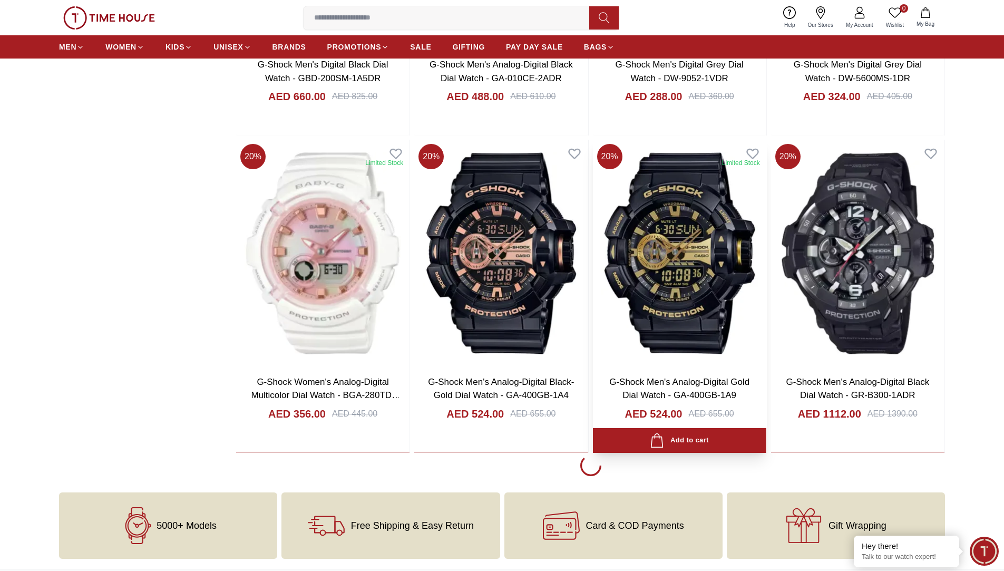
scroll to position [1722, 0]
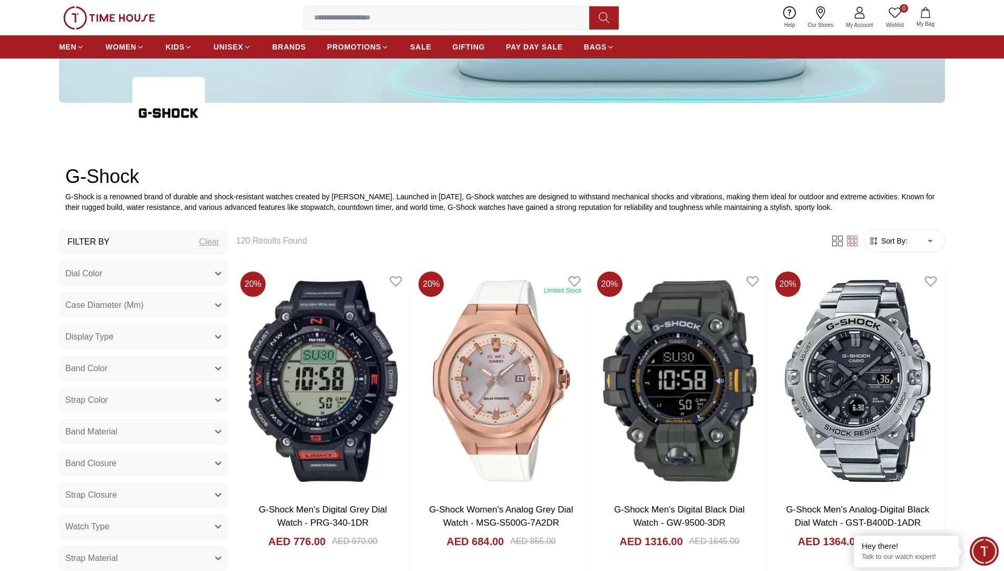
scroll to position [369, 0]
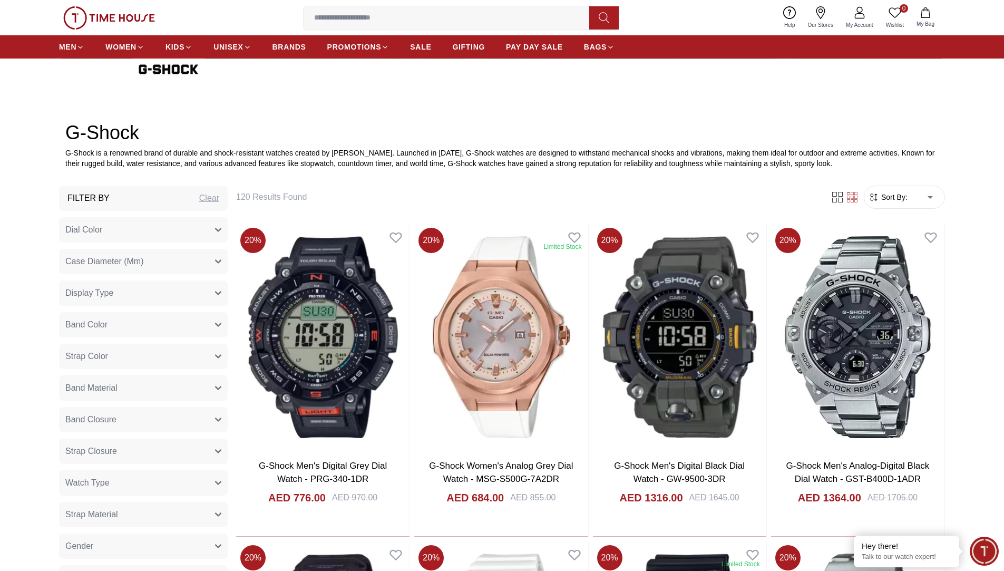
click at [895, 196] on span "Sort By:" at bounding box center [893, 197] width 28 height 11
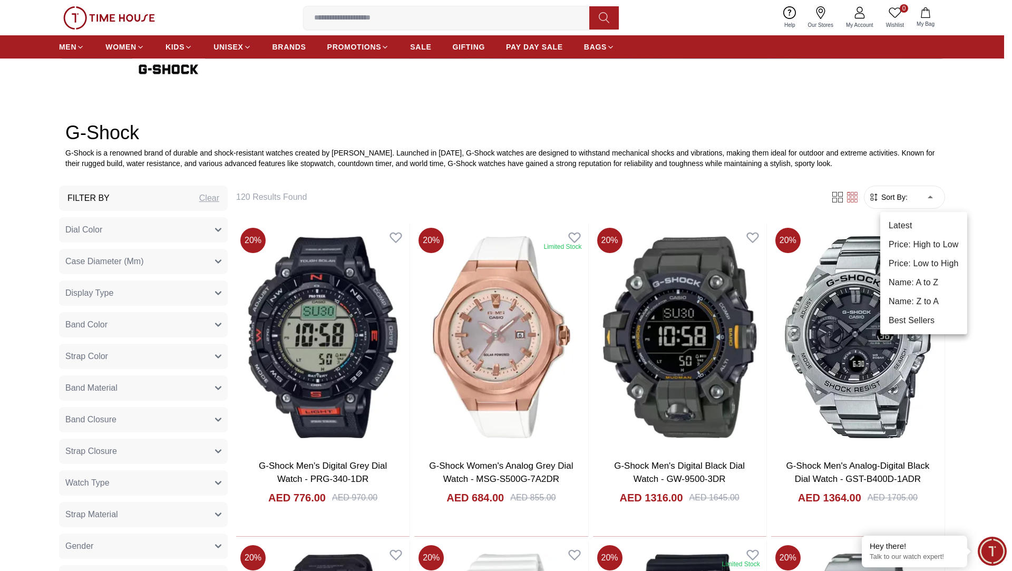
click at [951, 266] on li "Price: Low to High" at bounding box center [923, 263] width 87 height 19
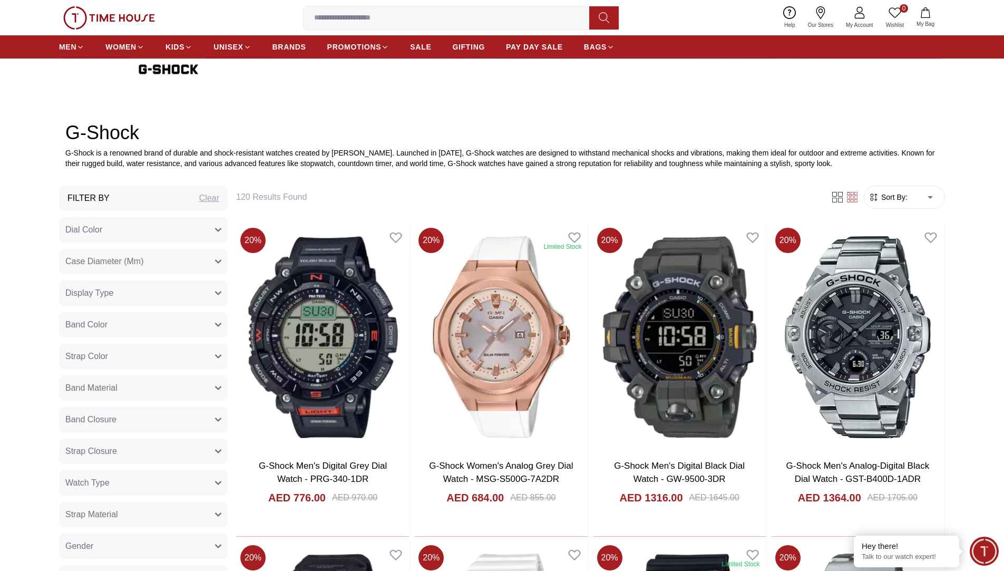
type input "*"
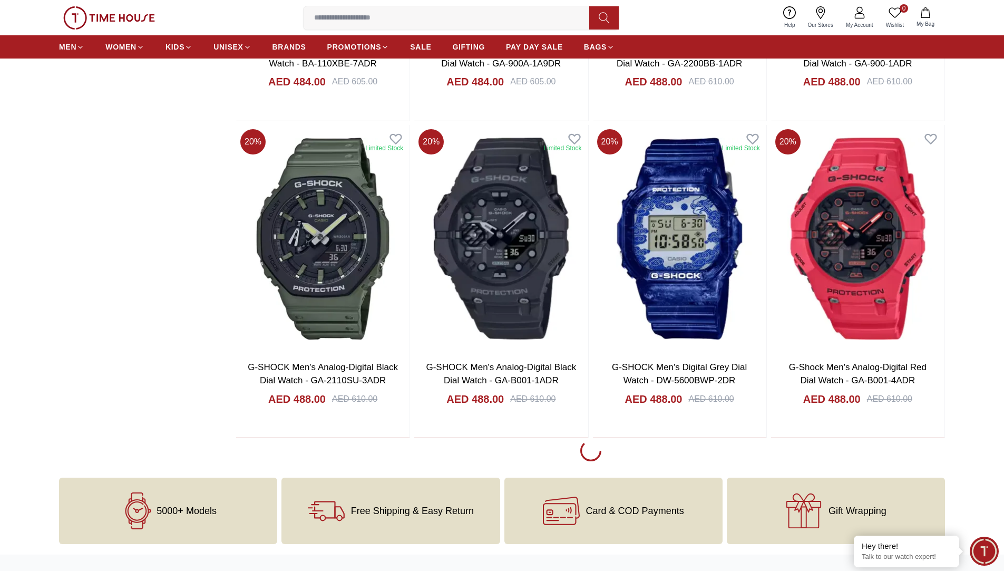
scroll to position [3567, 0]
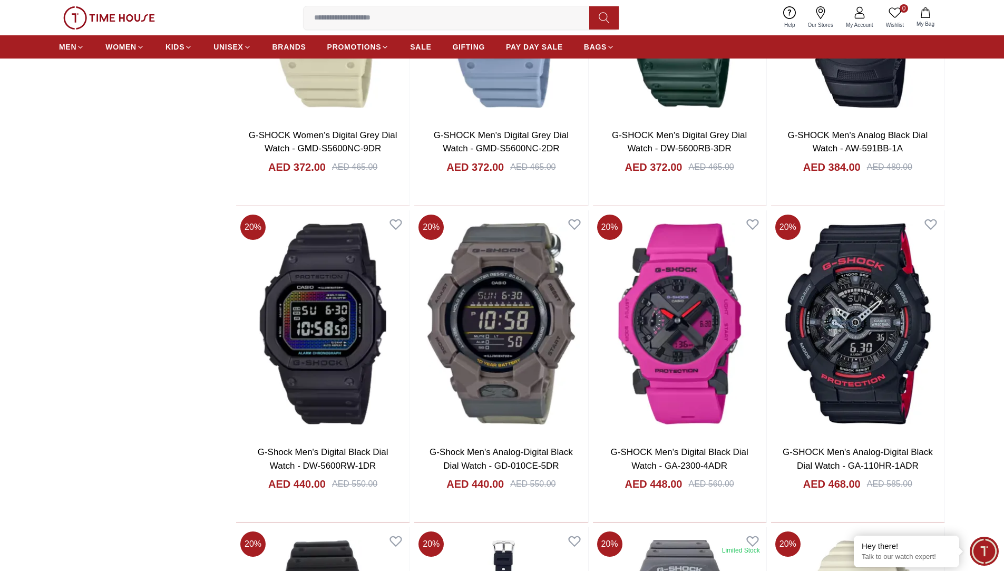
scroll to position [1230, 0]
